Goal: Task Accomplishment & Management: Manage account settings

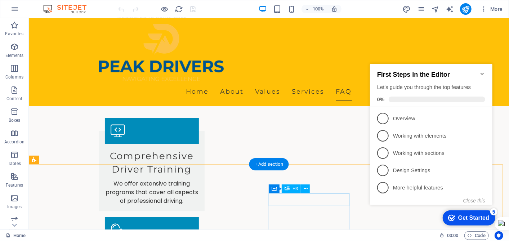
scroll to position [1224, 0]
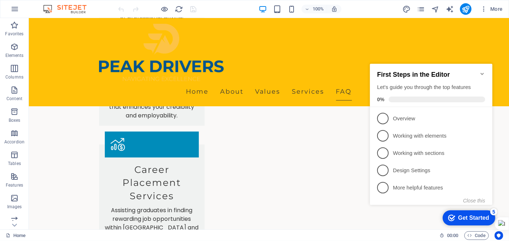
click at [479, 71] on icon "Minimize checklist" at bounding box center [482, 74] width 6 height 6
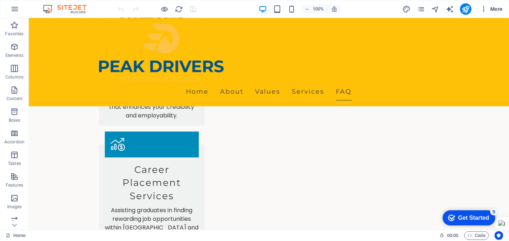
click at [486, 8] on icon "button" at bounding box center [483, 8] width 7 height 7
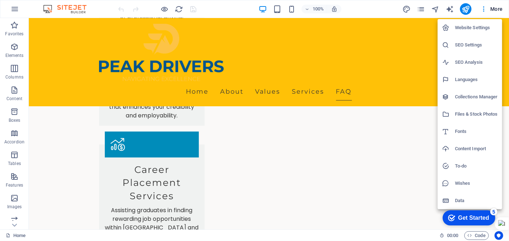
click at [16, 10] on div at bounding box center [254, 120] width 509 height 241
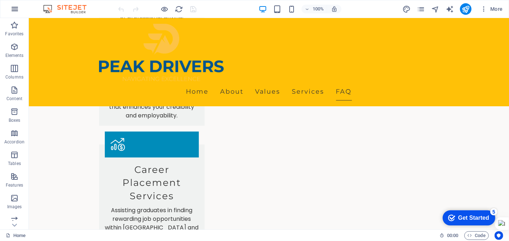
click at [15, 8] on icon "button" at bounding box center [14, 9] width 9 height 9
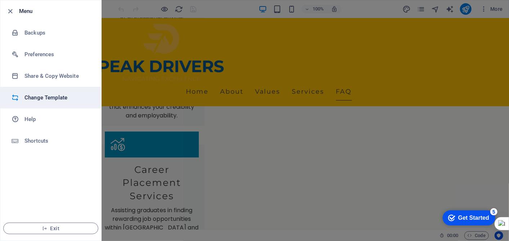
click at [60, 91] on li "Change Template" at bounding box center [50, 98] width 101 height 22
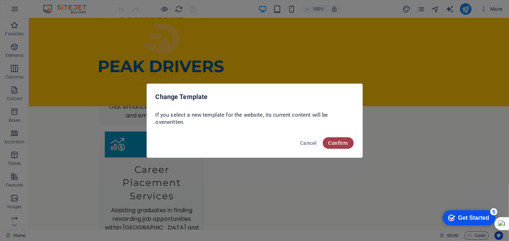
click at [339, 144] on span "Confirm" at bounding box center [337, 143] width 19 height 6
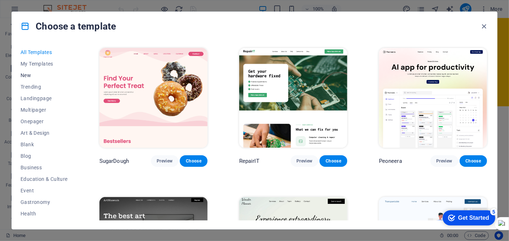
click at [33, 76] on span "New" at bounding box center [44, 75] width 47 height 6
click at [30, 73] on span "New" at bounding box center [44, 75] width 47 height 6
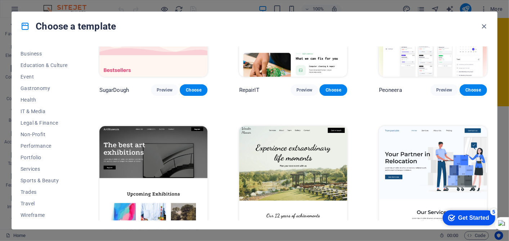
scroll to position [0, 0]
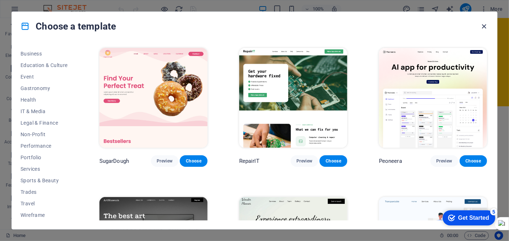
click at [486, 26] on icon "button" at bounding box center [484, 26] width 8 height 8
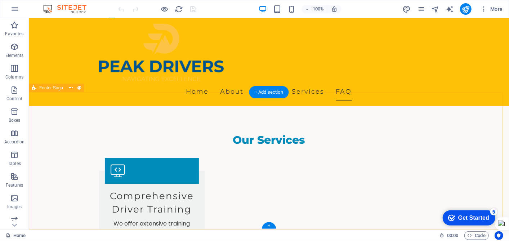
scroll to position [1224, 0]
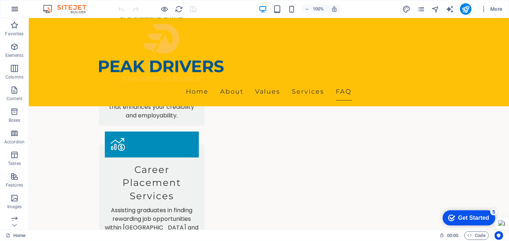
click at [15, 8] on icon "button" at bounding box center [14, 9] width 9 height 9
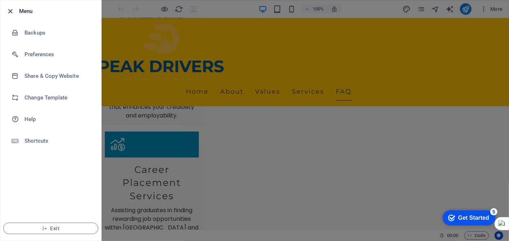
click at [8, 10] on icon "button" at bounding box center [10, 11] width 8 height 8
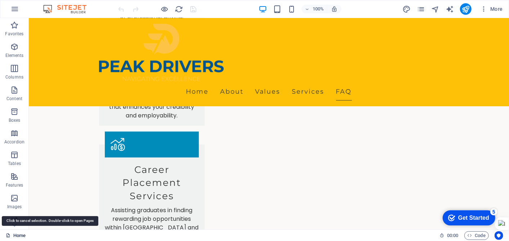
click at [10, 235] on link "Home" at bounding box center [16, 235] width 20 height 9
click at [9, 234] on icon at bounding box center [8, 235] width 5 height 5
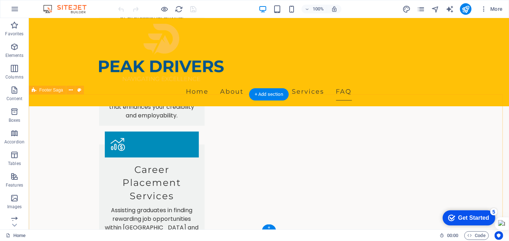
scroll to position [1064, 0]
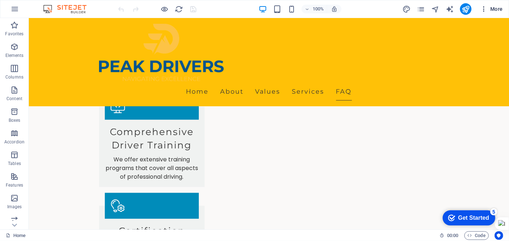
click at [498, 7] on span "More" at bounding box center [491, 8] width 23 height 7
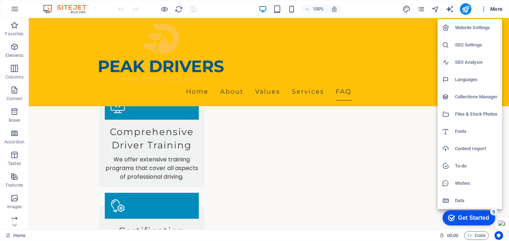
click at [485, 9] on div at bounding box center [254, 120] width 509 height 241
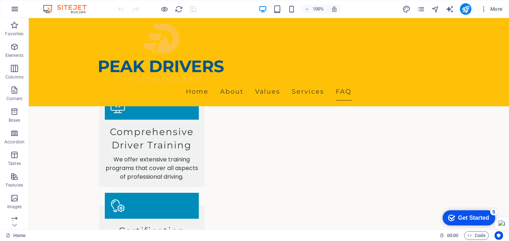
click at [12, 9] on icon "button" at bounding box center [14, 9] width 9 height 9
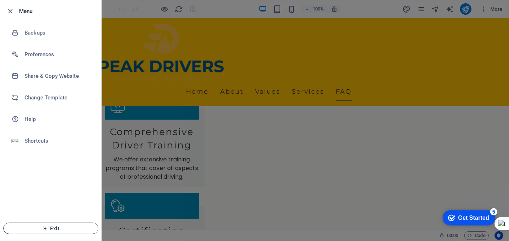
click at [53, 227] on span "Exit" at bounding box center [50, 228] width 83 height 6
